Goal: Information Seeking & Learning: Understand process/instructions

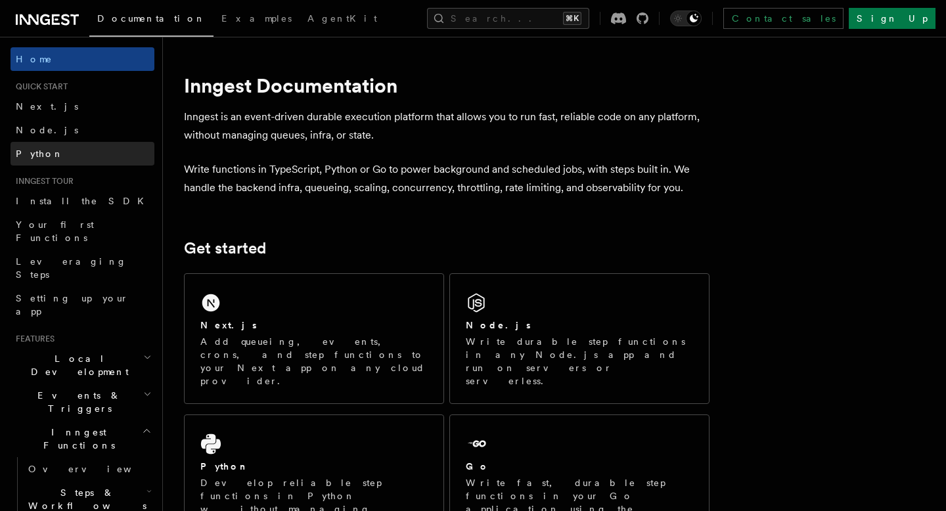
click at [106, 158] on link "Python" at bounding box center [83, 154] width 144 height 24
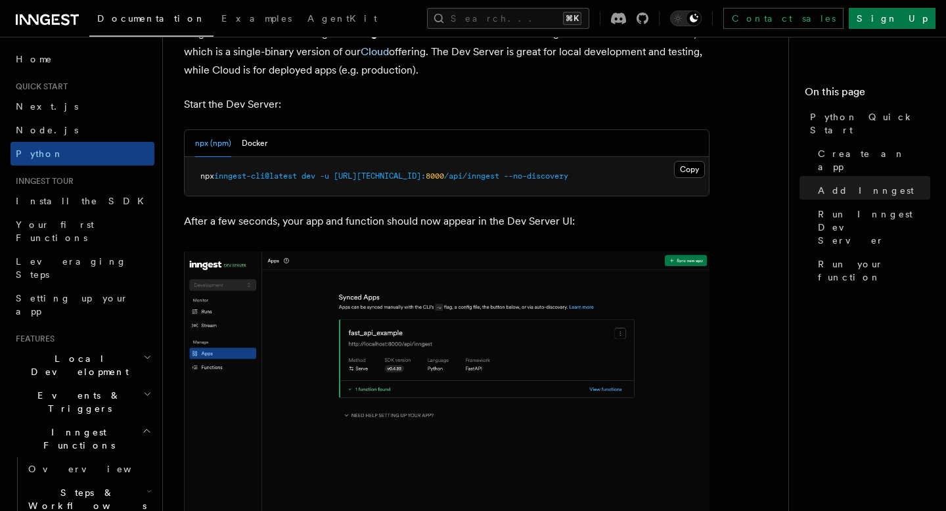
scroll to position [1676, 0]
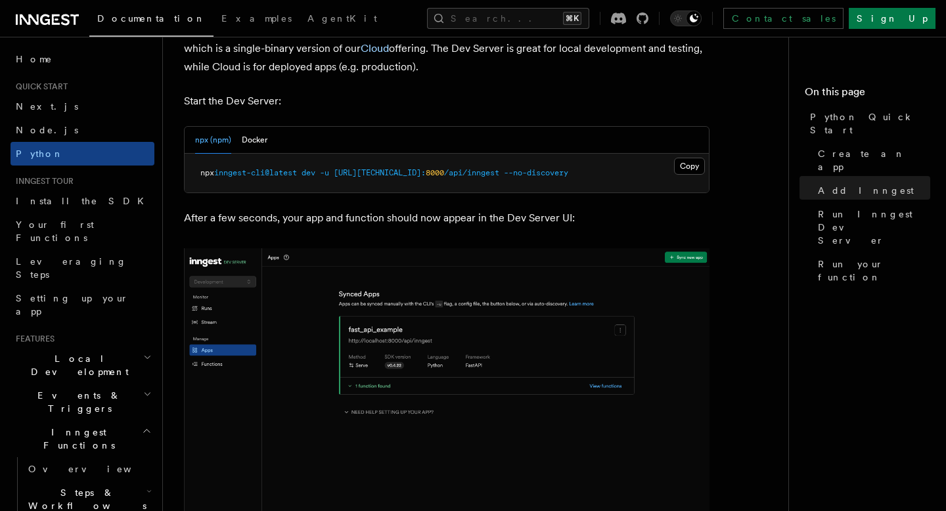
click at [450, 175] on span "/api/inngest" at bounding box center [471, 172] width 55 height 9
click at [519, 155] on pre "npx inngest-cli@latest dev -u [URL][TECHNICAL_ID]: 8000 /api/inngest --no-disco…" at bounding box center [447, 173] width 524 height 39
click at [261, 135] on button "Docker" at bounding box center [255, 140] width 26 height 27
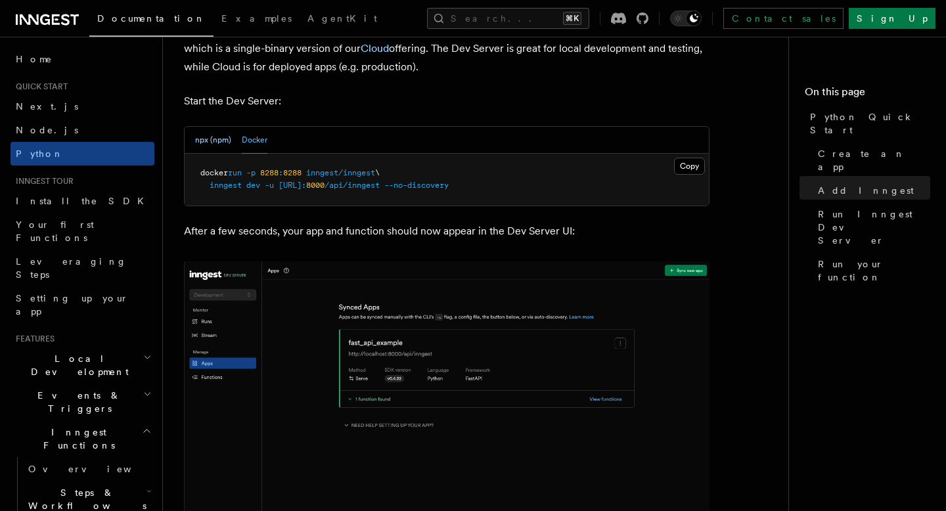
click at [220, 135] on button "npx (npm)" at bounding box center [213, 140] width 36 height 27
